Goal: Task Accomplishment & Management: Complete application form

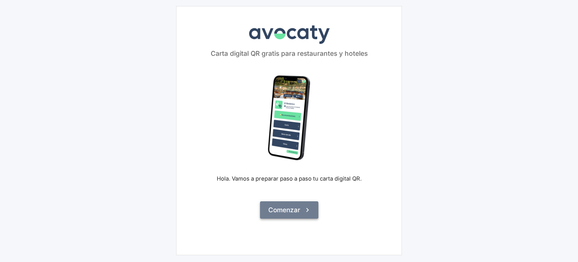
click at [289, 215] on button "Comenzar" at bounding box center [289, 209] width 58 height 17
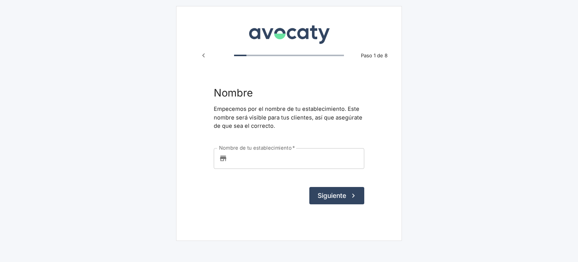
click at [259, 158] on input "Nombre de tu establecimiento   *" at bounding box center [297, 158] width 134 height 20
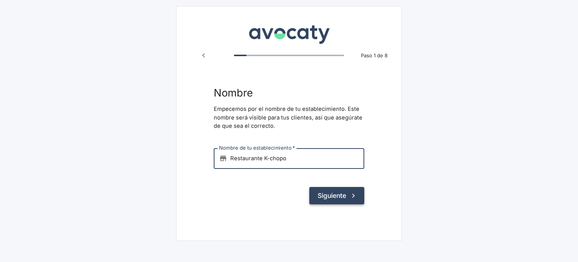
type input "Restaurante K-chopo"
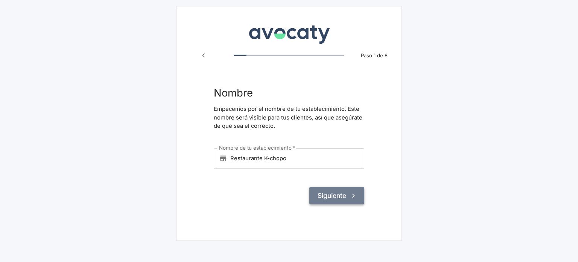
click at [337, 197] on button "Siguiente" at bounding box center [337, 195] width 55 height 17
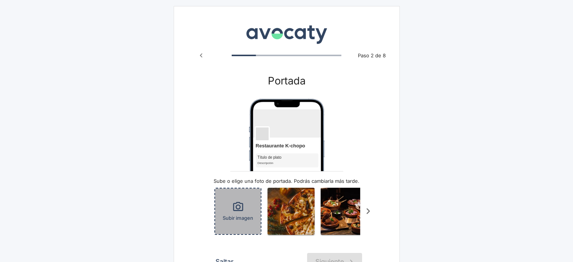
click at [230, 220] on span "Subir imagen" at bounding box center [238, 217] width 31 height 7
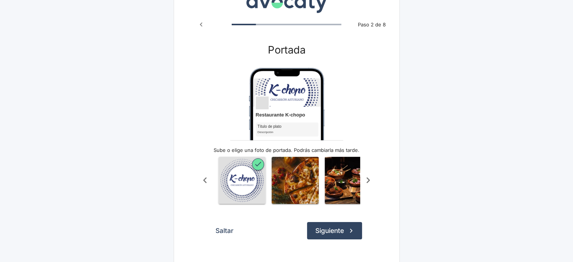
scroll to position [44, 0]
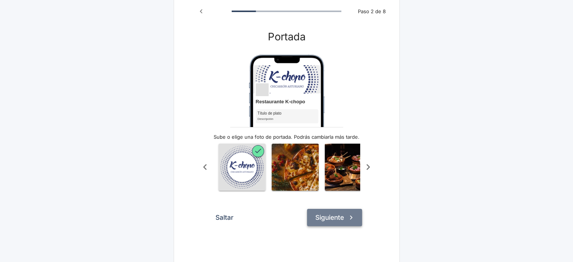
click at [323, 224] on button "Siguiente" at bounding box center [334, 217] width 55 height 17
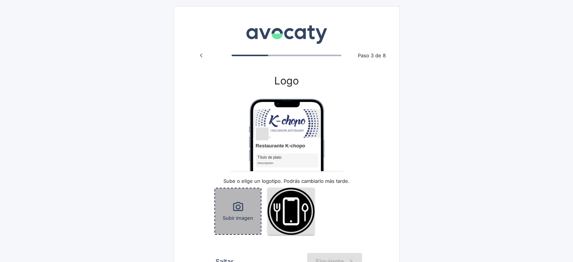
click at [238, 200] on div "Subir imagen" at bounding box center [238, 211] width 46 height 46
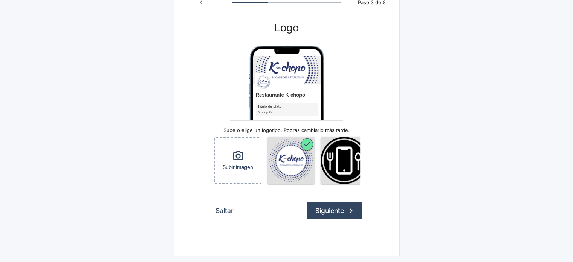
scroll to position [58, 0]
click at [332, 212] on button "Siguiente" at bounding box center [334, 210] width 55 height 17
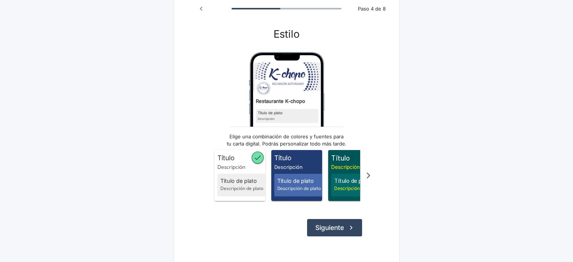
scroll to position [48, 0]
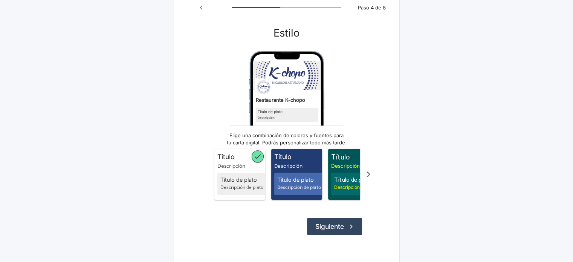
click at [366, 174] on icon "Scroll a la derecha" at bounding box center [368, 174] width 12 height 12
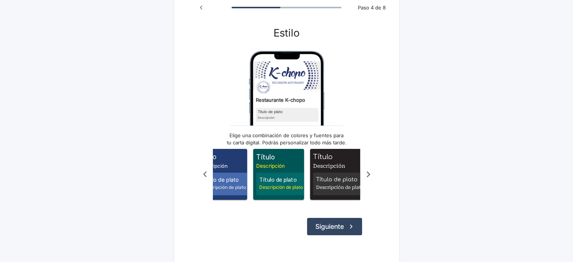
scroll to position [0, 75]
click at [366, 174] on icon "Scroll a la derecha" at bounding box center [368, 174] width 12 height 12
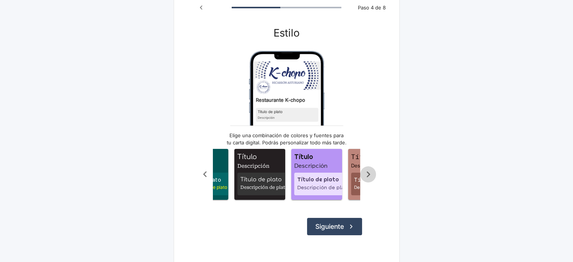
click at [366, 174] on icon "Scroll a la derecha" at bounding box center [368, 174] width 12 height 12
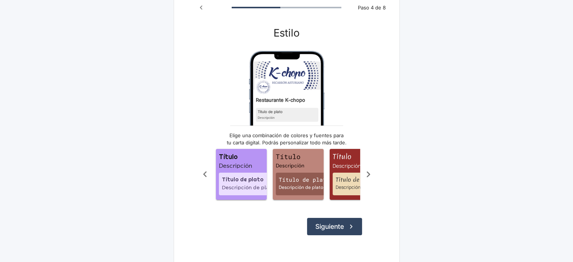
click at [366, 174] on icon "Scroll a la derecha" at bounding box center [368, 174] width 12 height 12
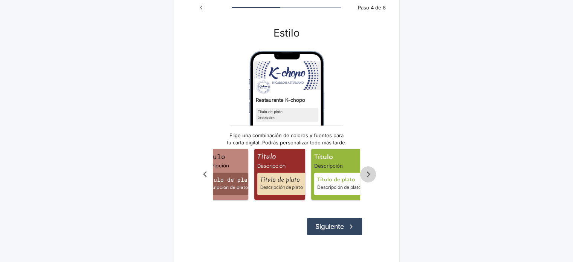
click at [366, 174] on icon "Scroll a la derecha" at bounding box center [368, 174] width 12 height 12
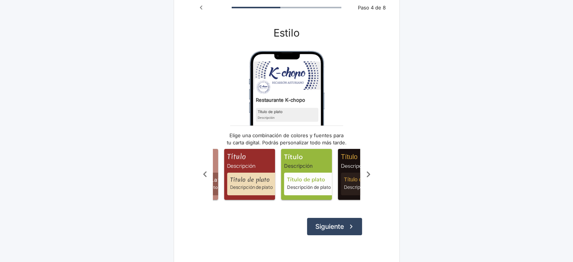
click at [366, 174] on icon "Scroll a la derecha" at bounding box center [368, 174] width 12 height 12
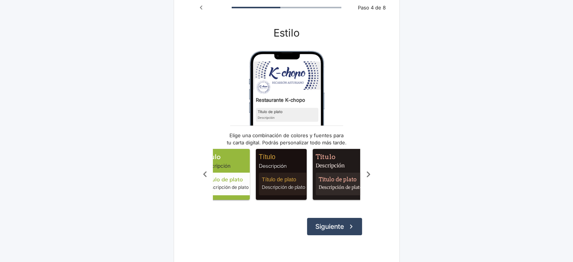
click at [366, 174] on icon "Scroll a la derecha" at bounding box center [368, 174] width 12 height 12
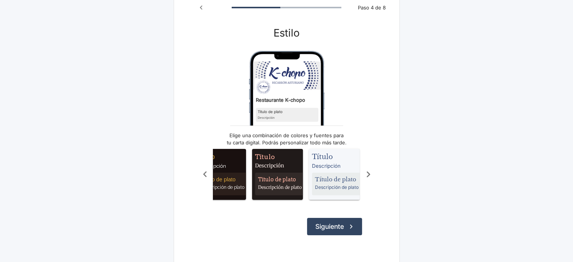
click at [366, 174] on icon "Scroll a la derecha" at bounding box center [368, 174] width 12 height 12
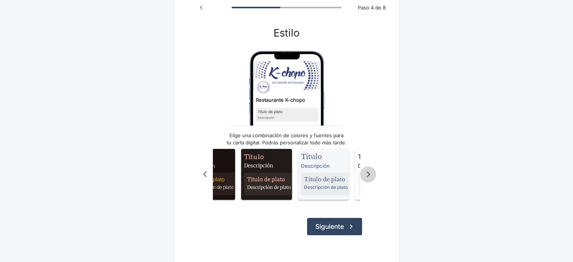
scroll to position [0, 532]
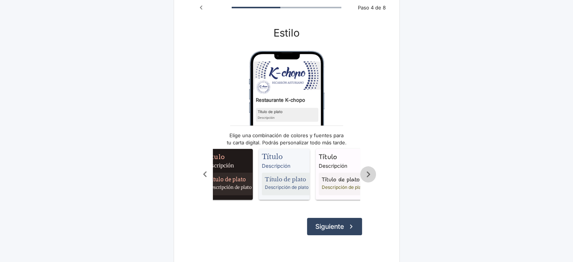
click at [366, 174] on icon "Scroll a la derecha" at bounding box center [368, 174] width 12 height 12
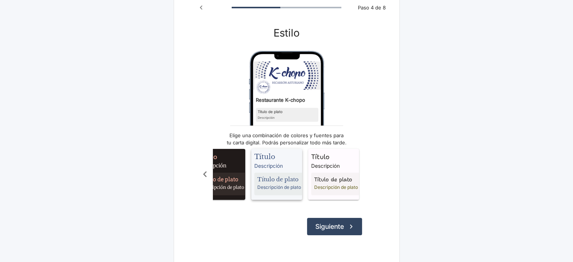
drag, startPoint x: 366, startPoint y: 174, endPoint x: 287, endPoint y: 184, distance: 80.1
click at [287, 184] on div "Título Descripción Título de plato Descripción de plato Título Descripción Títu…" at bounding box center [286, 174] width 179 height 60
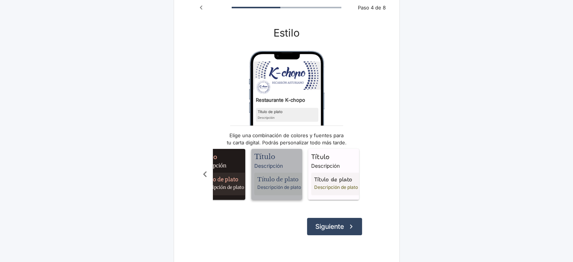
click at [279, 166] on span "Descripción" at bounding box center [278, 166] width 48 height 8
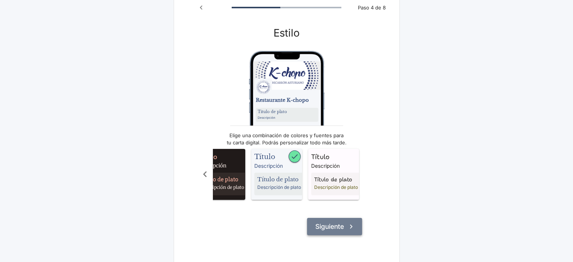
click at [320, 232] on button "Siguiente" at bounding box center [334, 226] width 55 height 17
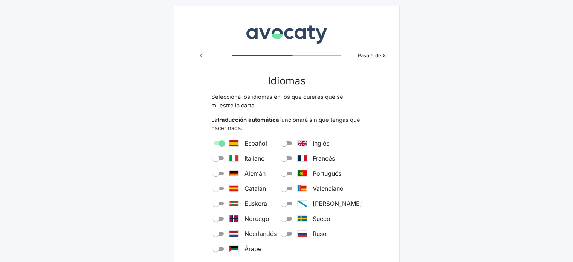
click at [217, 188] on input "Catalán" at bounding box center [215, 188] width 27 height 9
checkbox input "true"
click at [296, 141] on input "Inglés" at bounding box center [283, 143] width 27 height 9
checkbox input "true"
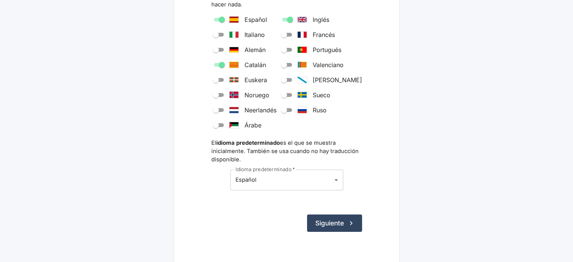
scroll to position [136, 0]
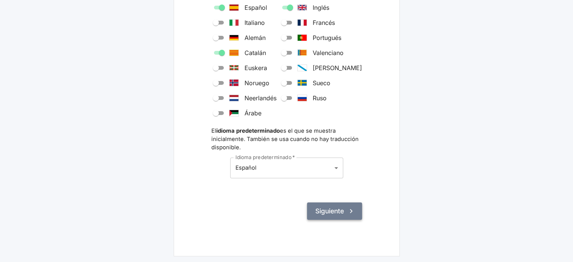
click at [329, 217] on button "Siguiente" at bounding box center [334, 210] width 55 height 17
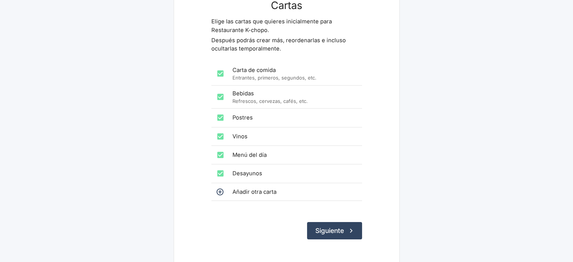
scroll to position [95, 0]
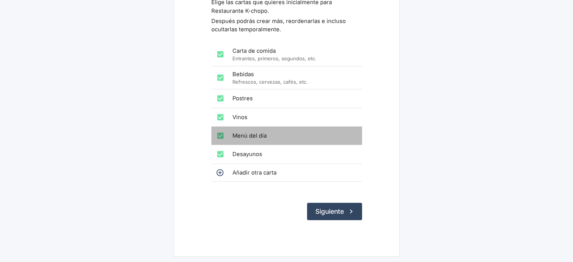
click at [219, 136] on input "checkbox" at bounding box center [220, 135] width 15 height 15
checkbox input "false"
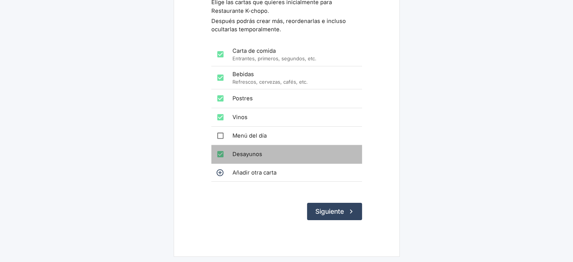
click at [217, 157] on input "checkbox" at bounding box center [220, 153] width 15 height 15
checkbox input "false"
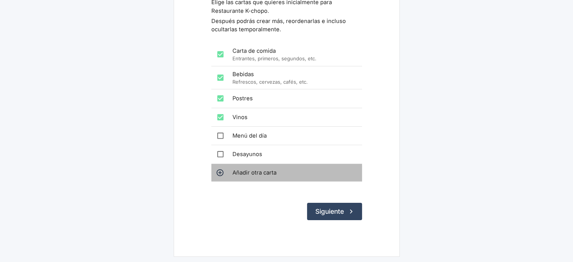
click at [235, 176] on div "Añadir otra carta" at bounding box center [286, 172] width 151 height 17
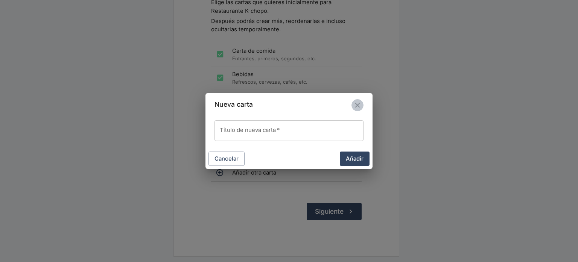
click at [362, 105] on button "Cerrar" at bounding box center [358, 105] width 12 height 12
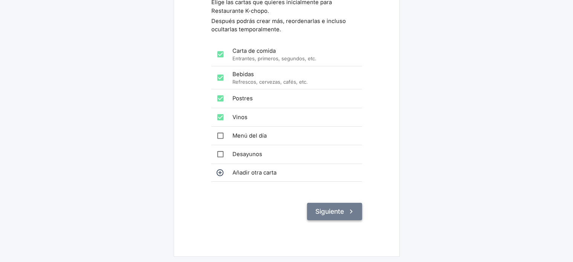
click at [319, 212] on button "Siguiente" at bounding box center [334, 211] width 55 height 17
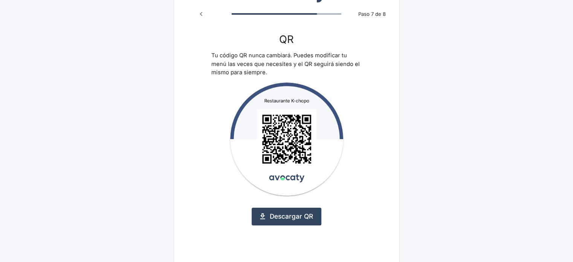
scroll to position [42, 0]
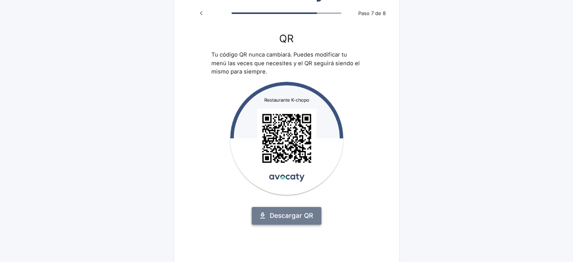
click at [293, 217] on link "Descargar QR" at bounding box center [287, 215] width 70 height 17
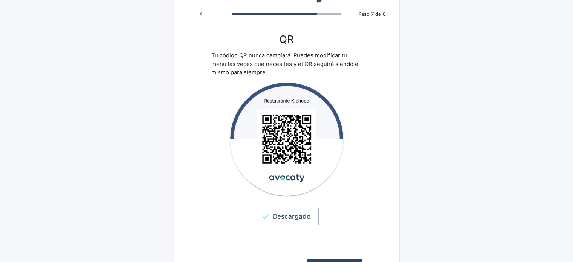
scroll to position [98, 0]
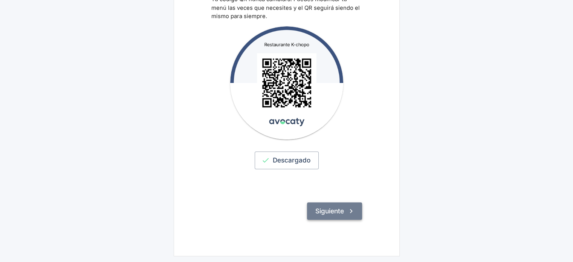
click at [322, 212] on button "Siguiente" at bounding box center [334, 210] width 55 height 17
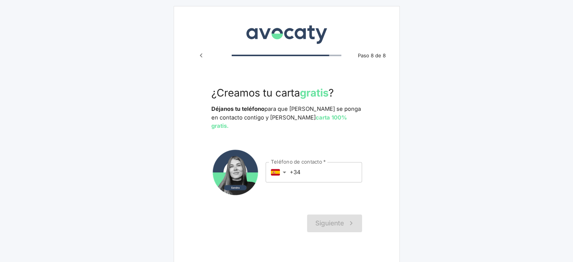
scroll to position [4, 0]
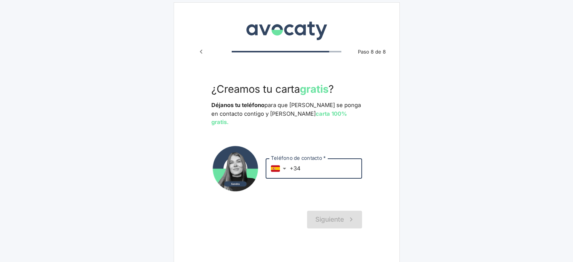
click at [354, 163] on input "+34" at bounding box center [326, 168] width 72 height 20
type input "[PHONE_NUMBER]"
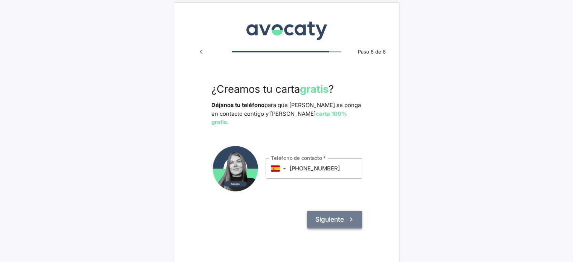
click at [333, 211] on button "Siguiente" at bounding box center [334, 219] width 55 height 17
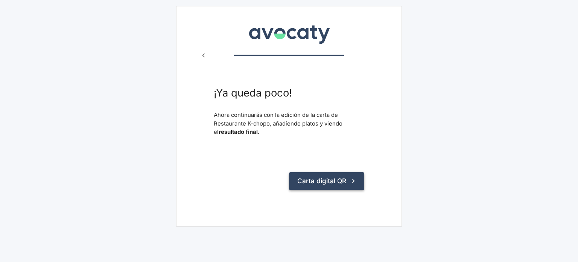
click at [327, 180] on button "Carta digital QR" at bounding box center [326, 180] width 75 height 17
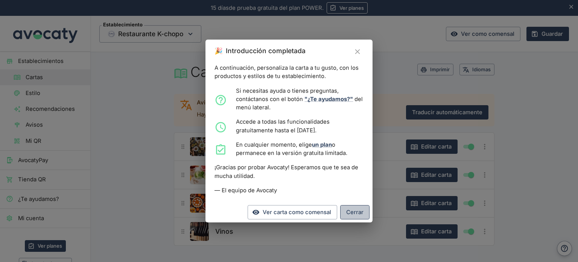
click at [360, 214] on button "Cerrar" at bounding box center [354, 212] width 29 height 14
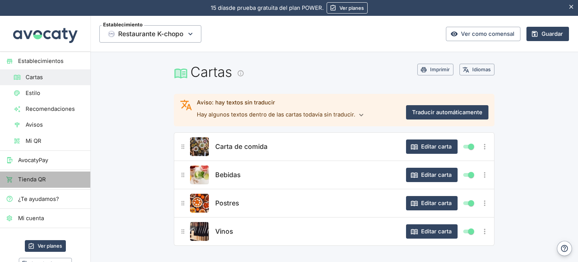
click at [45, 177] on span "Tienda QR" at bounding box center [51, 179] width 66 height 8
